Goal: Information Seeking & Learning: Learn about a topic

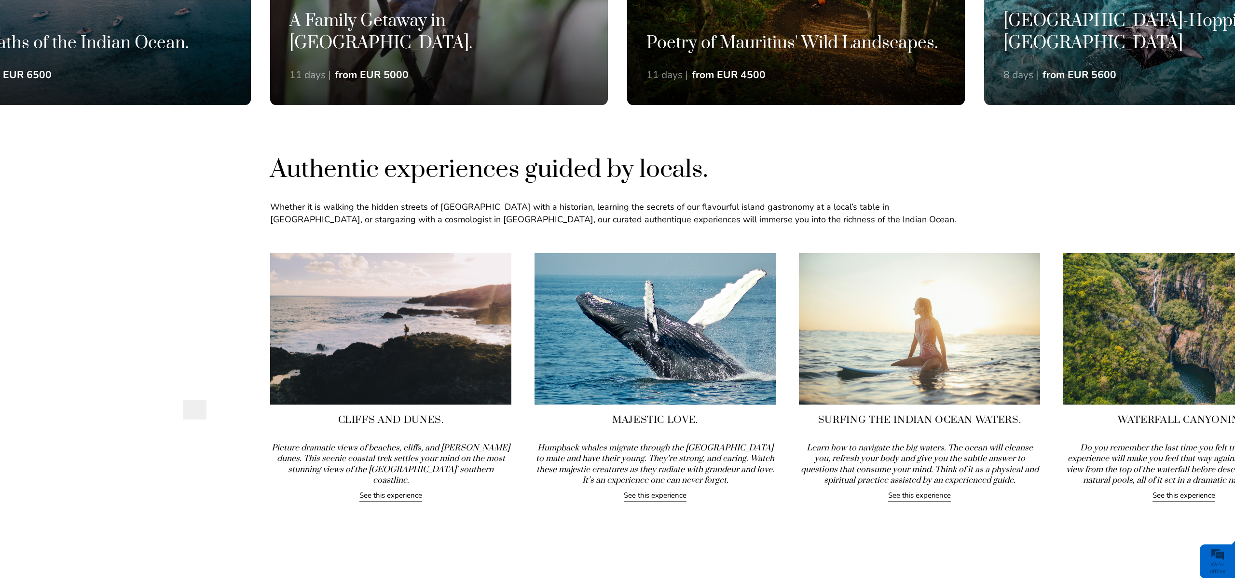
click at [376, 491] on link "See this experience" at bounding box center [390, 497] width 63 height 12
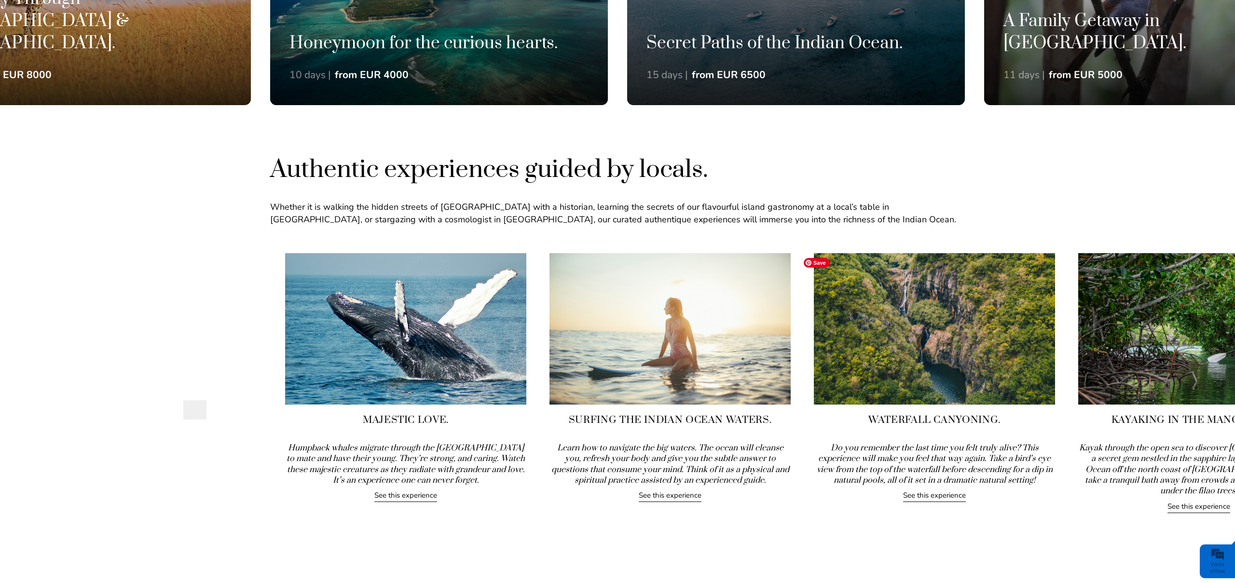
drag, startPoint x: 905, startPoint y: 387, endPoint x: 655, endPoint y: 395, distance: 249.5
click at [655, 395] on img at bounding box center [669, 328] width 241 height 151
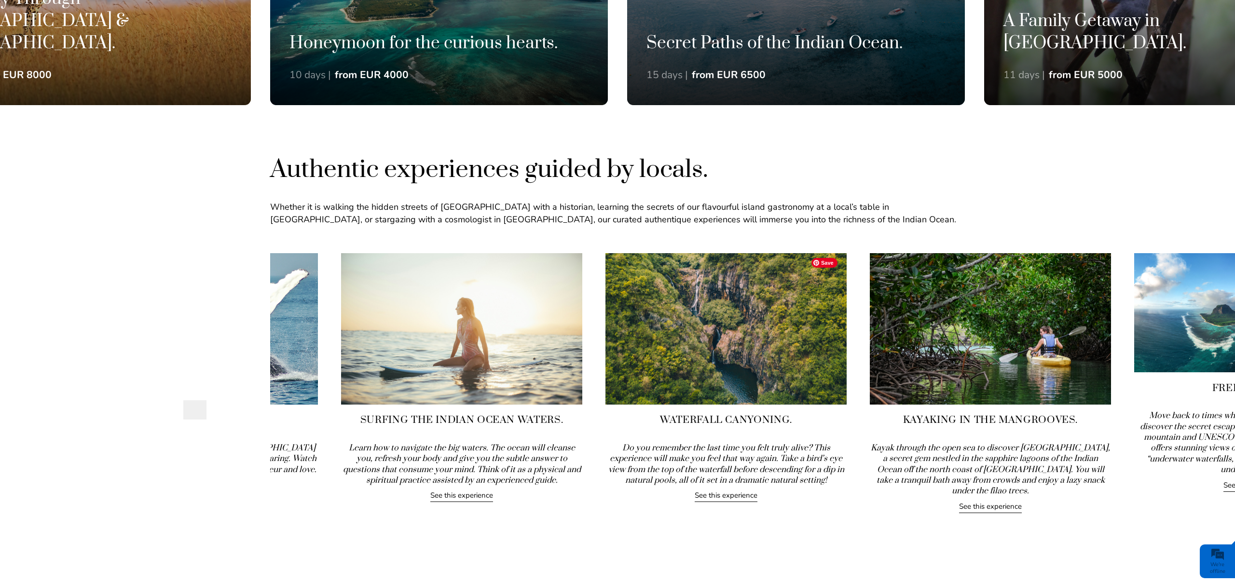
drag, startPoint x: 970, startPoint y: 358, endPoint x: 801, endPoint y: 368, distance: 169.6
click at [801, 368] on img at bounding box center [725, 328] width 241 height 151
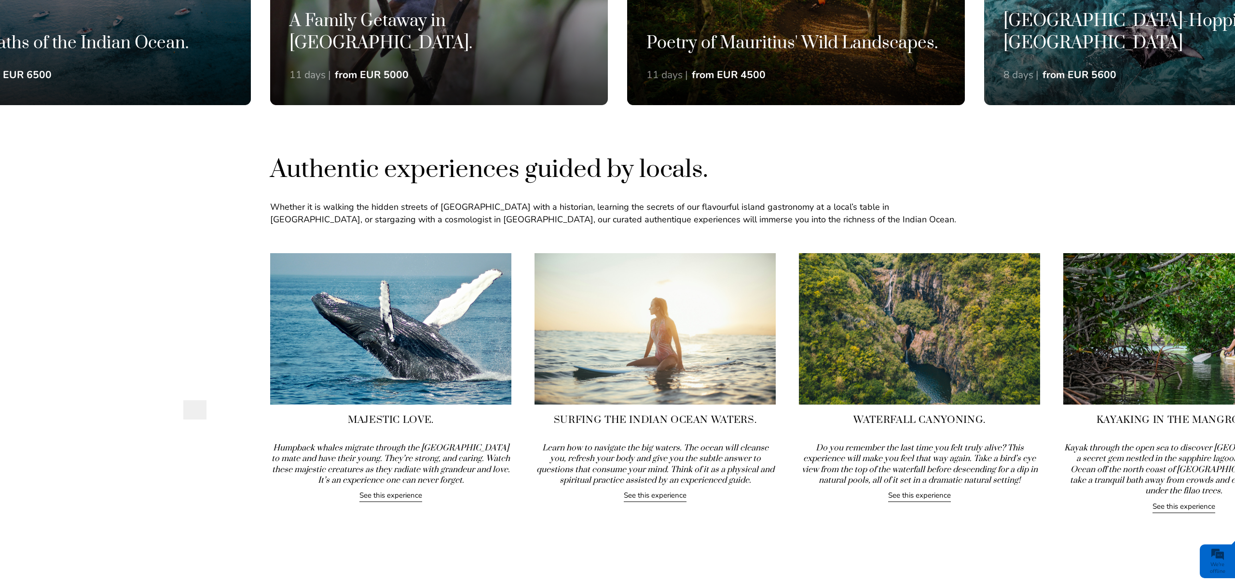
click at [903, 497] on link "See this experience" at bounding box center [919, 497] width 63 height 12
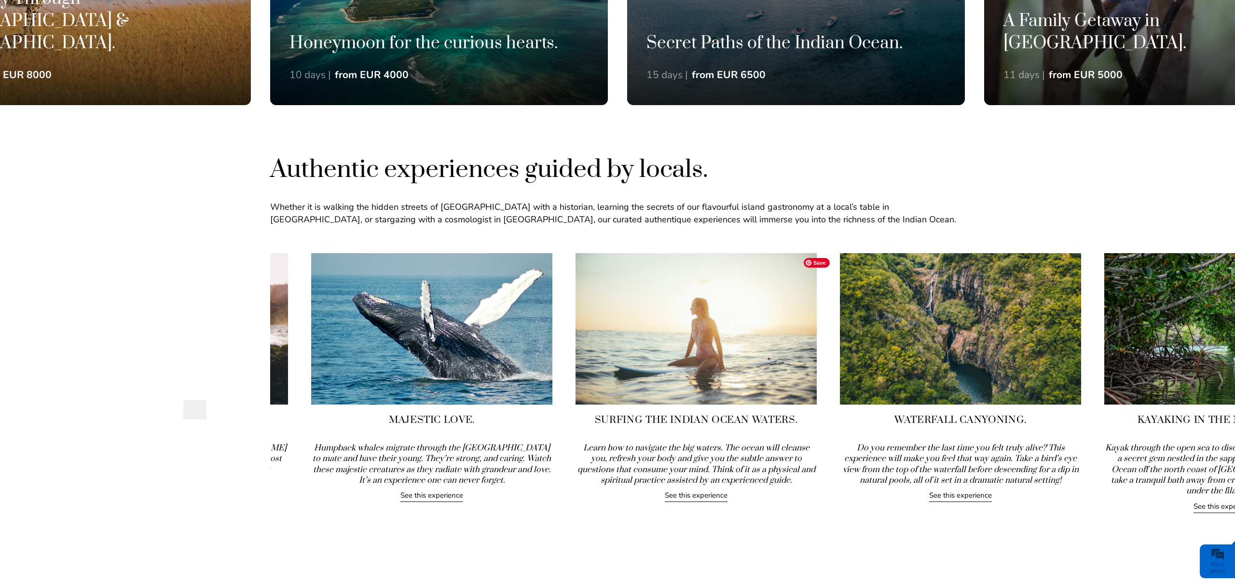
drag, startPoint x: 956, startPoint y: 357, endPoint x: 632, endPoint y: 366, distance: 323.8
click at [632, 367] on img at bounding box center [696, 328] width 241 height 151
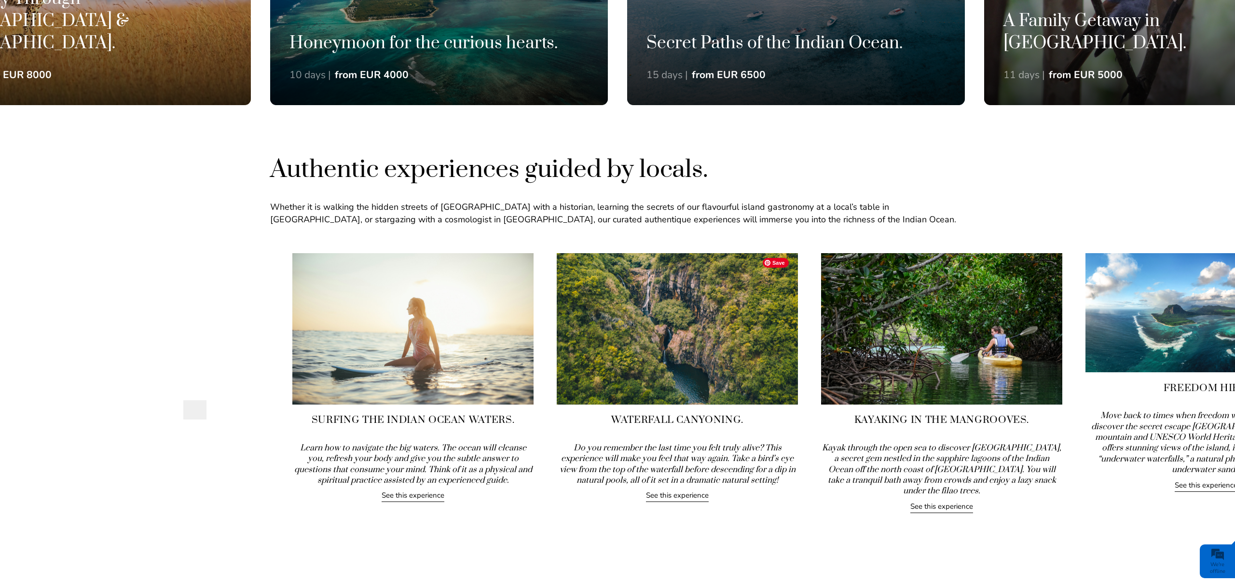
drag, startPoint x: 953, startPoint y: 363, endPoint x: 708, endPoint y: 362, distance: 244.6
click at [708, 362] on img at bounding box center [677, 328] width 241 height 151
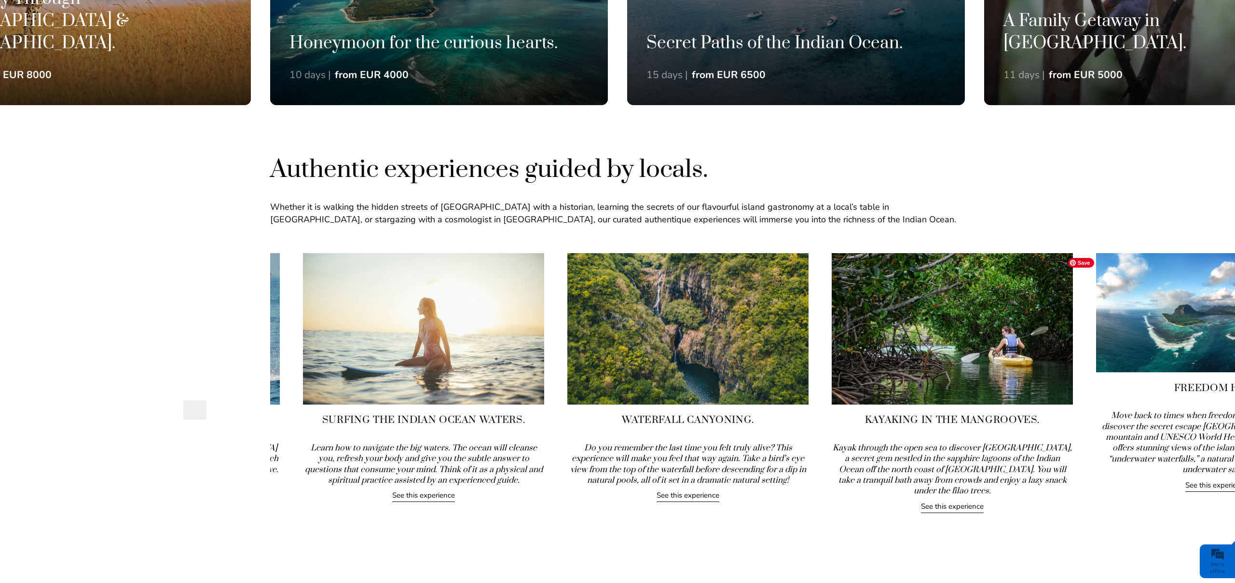
drag, startPoint x: 1092, startPoint y: 367, endPoint x: 891, endPoint y: 365, distance: 201.2
click at [892, 365] on img at bounding box center [952, 328] width 241 height 151
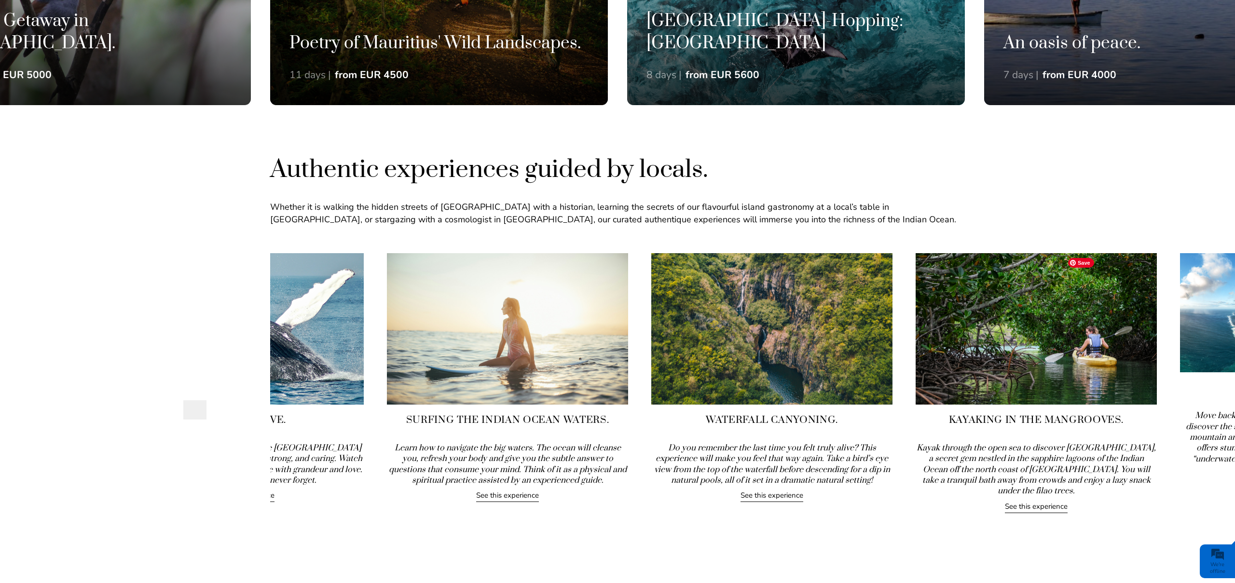
drag, startPoint x: 1207, startPoint y: 345, endPoint x: 883, endPoint y: 361, distance: 323.6
click at [916, 361] on img at bounding box center [1036, 328] width 241 height 151
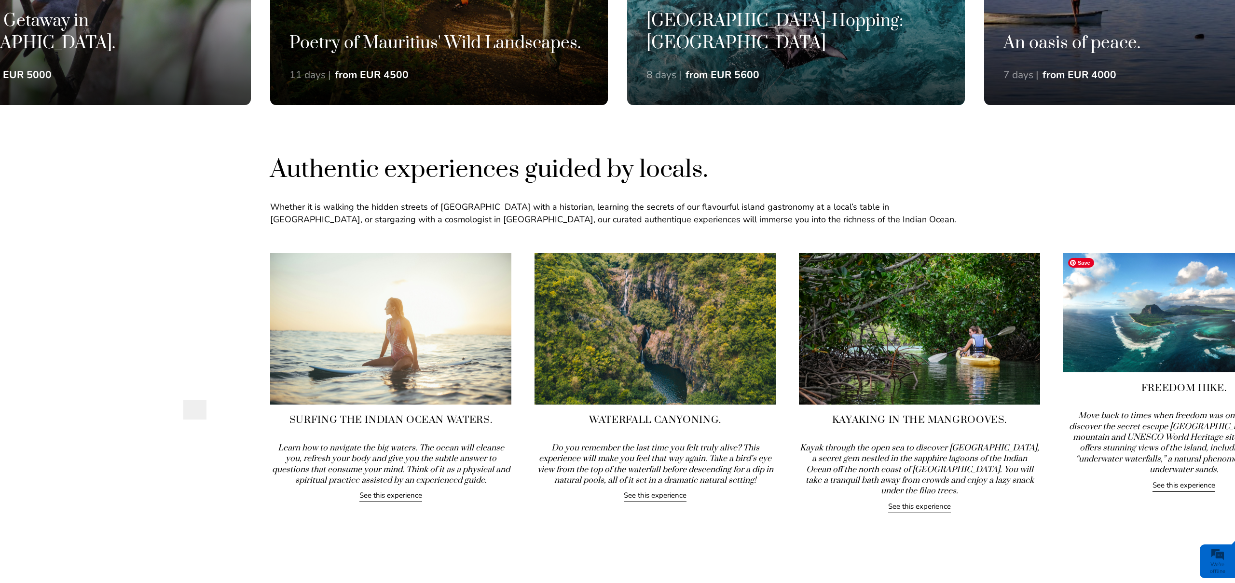
drag, startPoint x: 1060, startPoint y: 343, endPoint x: 811, endPoint y: 355, distance: 249.2
click at [1063, 352] on img at bounding box center [1183, 312] width 241 height 119
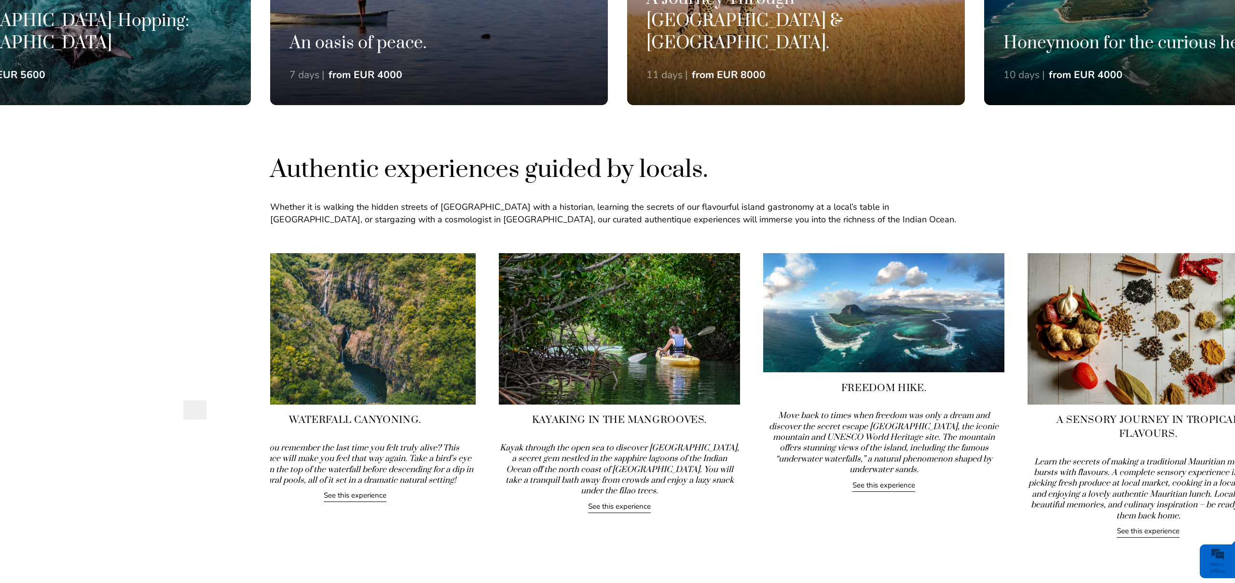
drag, startPoint x: 957, startPoint y: 428, endPoint x: 921, endPoint y: 427, distance: 35.7
click at [921, 427] on icon "Move back to times when freedom was only a dream and discover the secret escape…" at bounding box center [884, 443] width 230 height 65
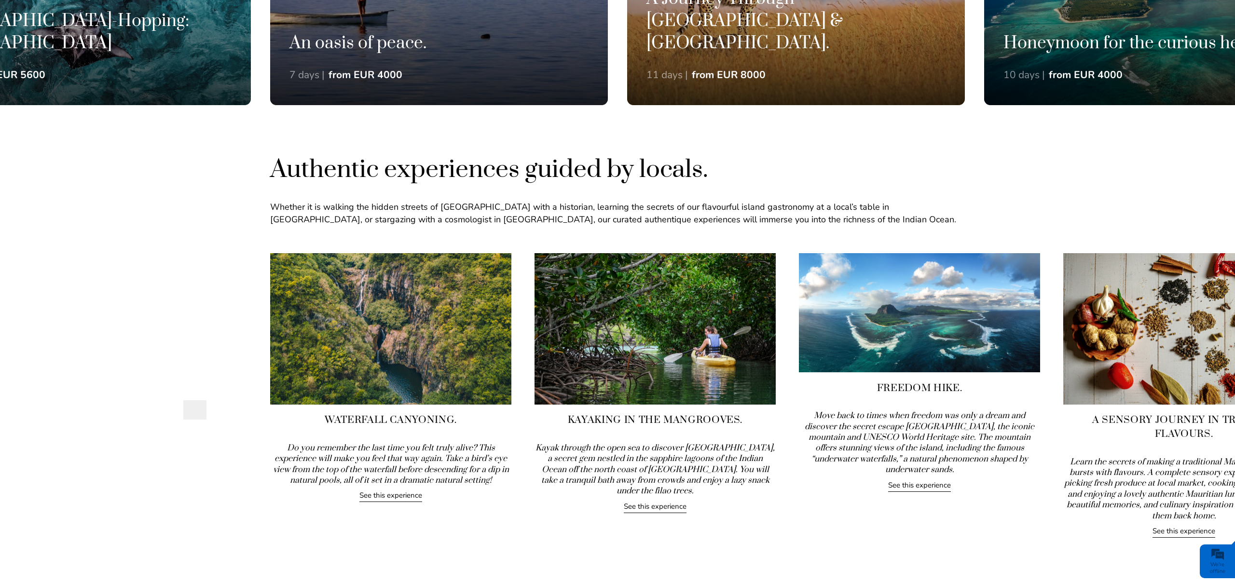
click at [669, 502] on link "See this experience" at bounding box center [655, 508] width 63 height 12
